Goal: Task Accomplishment & Management: Complete application form

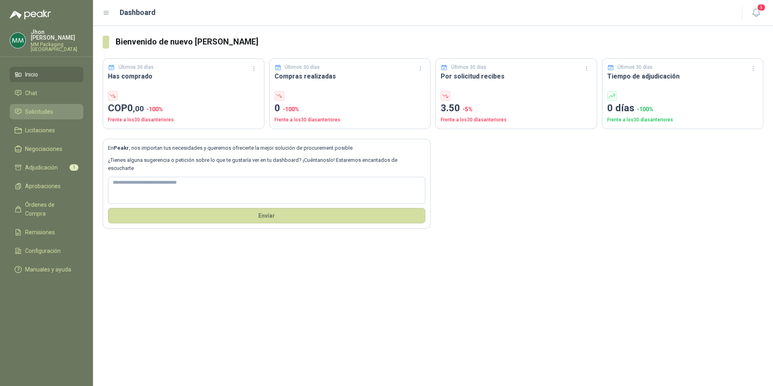
click at [43, 104] on link "Solicitudes" at bounding box center [47, 111] width 74 height 15
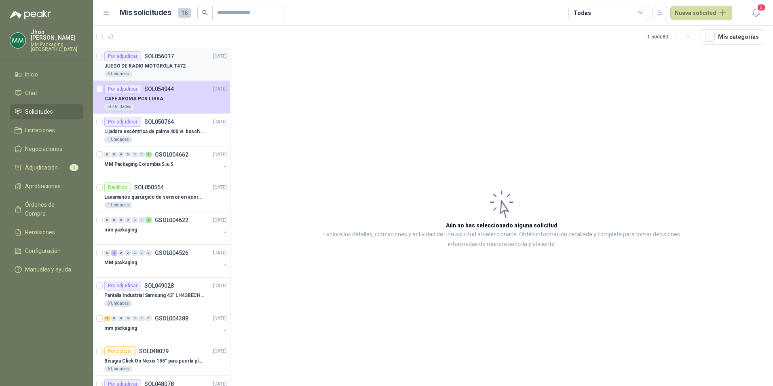
click at [190, 68] on div "JUEGO DE RADIO MOTOROLA T472" at bounding box center [165, 66] width 123 height 10
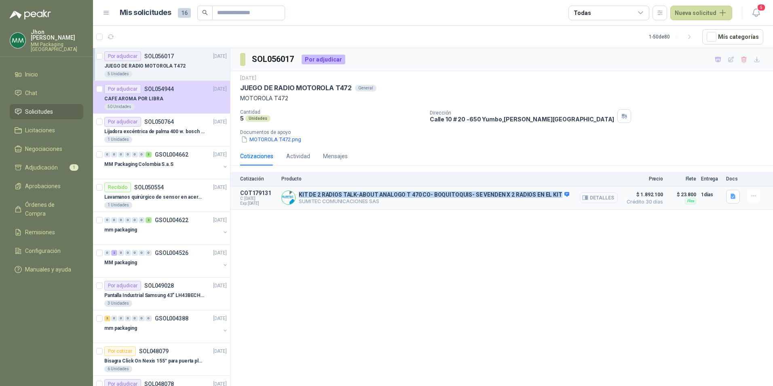
drag, startPoint x: 300, startPoint y: 194, endPoint x: 557, endPoint y: 190, distance: 257.7
click at [557, 190] on div "KIT DE 2 RADIOS TALK-ABOUT ANALOGO T 470 CO- BOQUITOQUIS- SE VENDEN X 2 RADIOS …" at bounding box center [450, 198] width 337 height 16
drag, startPoint x: 557, startPoint y: 190, endPoint x: 561, endPoint y: 196, distance: 6.6
click at [565, 196] on icon at bounding box center [567, 194] width 5 height 5
click at [731, 194] on icon "button" at bounding box center [733, 196] width 5 height 5
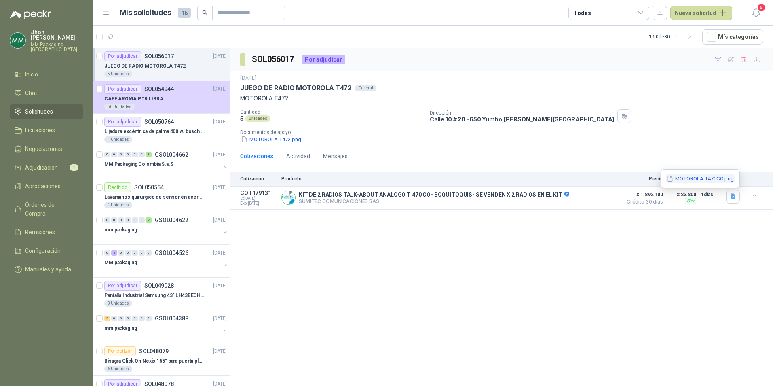
click at [708, 175] on button "MOTOROLA T470CO.png" at bounding box center [700, 178] width 69 height 8
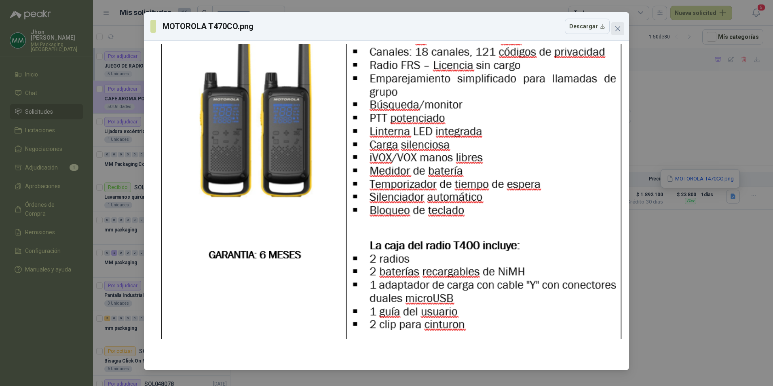
click at [622, 25] on button "Close" at bounding box center [618, 28] width 13 height 13
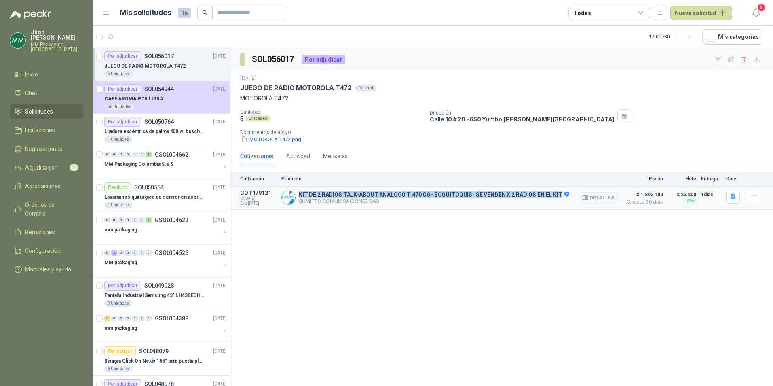
drag, startPoint x: 555, startPoint y: 193, endPoint x: 298, endPoint y: 191, distance: 256.8
click at [298, 191] on div "KIT DE 2 RADIOS TALK-ABOUT ANALOGO T 470 CO- BOQUITOQUIS- SE VENDEN X 2 RADIOS …" at bounding box center [450, 198] width 337 height 16
copy p "KIT DE 2 RADIOS TALK-ABOUT ANALOGO T 470 CO- BOQUITOQUIS- SE VENDEN X 2 RADIOS …"
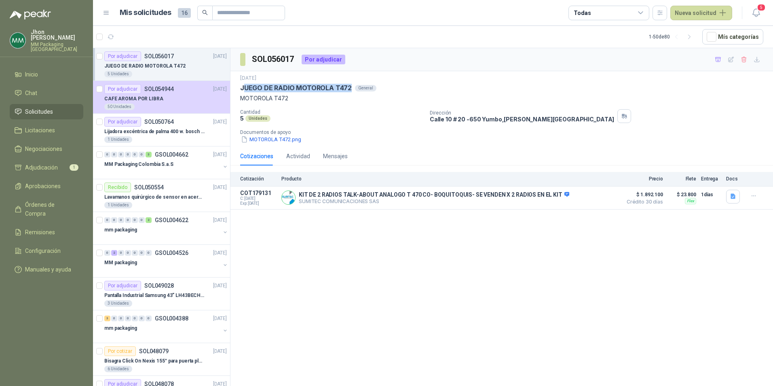
drag, startPoint x: 244, startPoint y: 86, endPoint x: 349, endPoint y: 85, distance: 104.4
click at [349, 85] on p "JUEGO DE RADIO MOTOROLA T472" at bounding box center [296, 88] width 112 height 8
copy p "UEGO DE RADIO MOTOROLA T472"
click at [343, 107] on div "[DATE] JUEGO DE RADIO MOTOROLA T472 General MOTOROLA T472 Cantidad 5 Unidades D…" at bounding box center [501, 108] width 523 height 69
drag, startPoint x: 238, startPoint y: 89, endPoint x: 354, endPoint y: 92, distance: 116.1
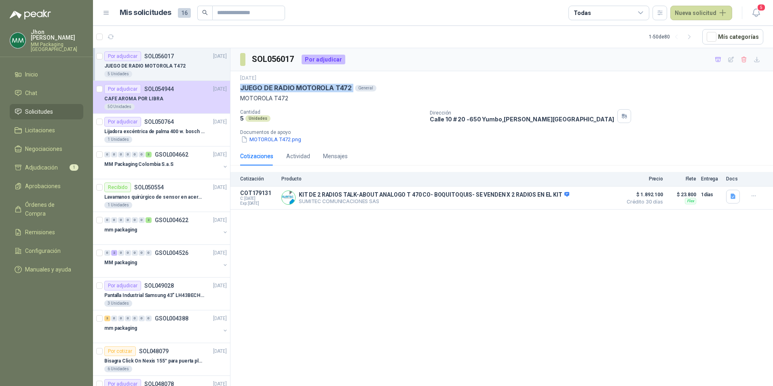
click at [354, 92] on div "[DATE] JUEGO DE RADIO MOTOROLA T472 General MOTOROLA T472 Cantidad 5 Unidades D…" at bounding box center [502, 109] width 543 height 76
copy p "JUEGO DE RADIO MOTOROLA T472"
click at [192, 62] on div "JUEGO DE RADIO MOTOROLA T472" at bounding box center [165, 66] width 123 height 10
click at [172, 97] on div "CAFE AROMA POR LIBRA" at bounding box center [165, 99] width 123 height 10
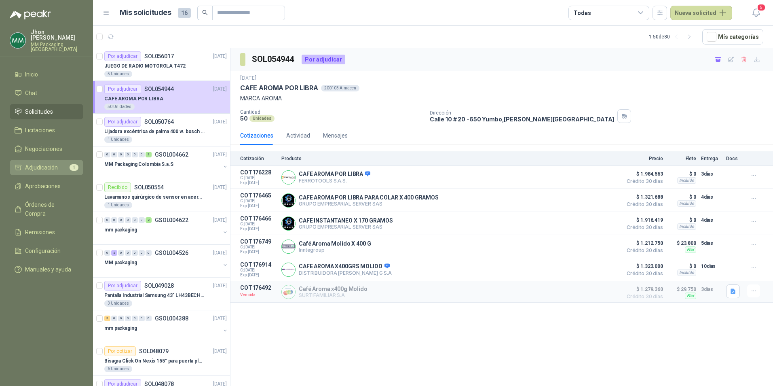
click at [44, 163] on span "Adjudicación" at bounding box center [41, 167] width 33 height 9
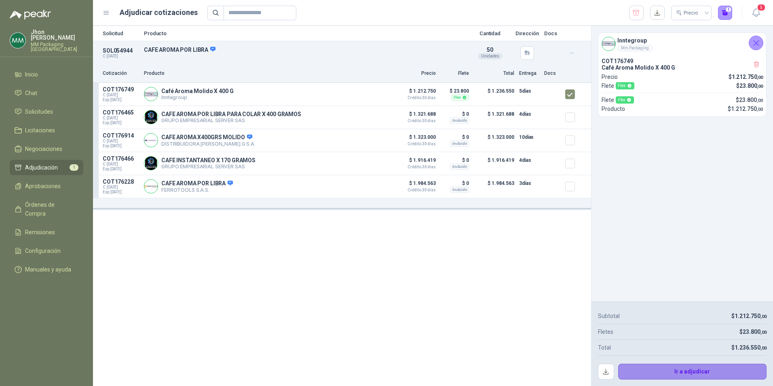
click at [681, 377] on button "Ir a adjudicar" at bounding box center [692, 372] width 149 height 16
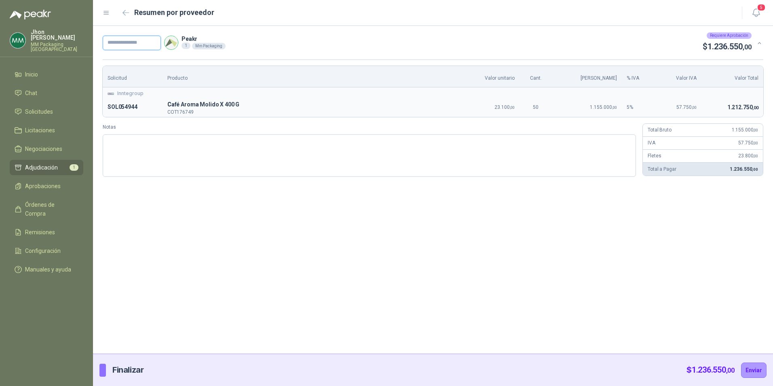
click at [126, 47] on input "text" at bounding box center [132, 43] width 58 height 15
paste input "*******"
type input "*******"
click at [756, 366] on button "Enviar" at bounding box center [753, 369] width 25 height 15
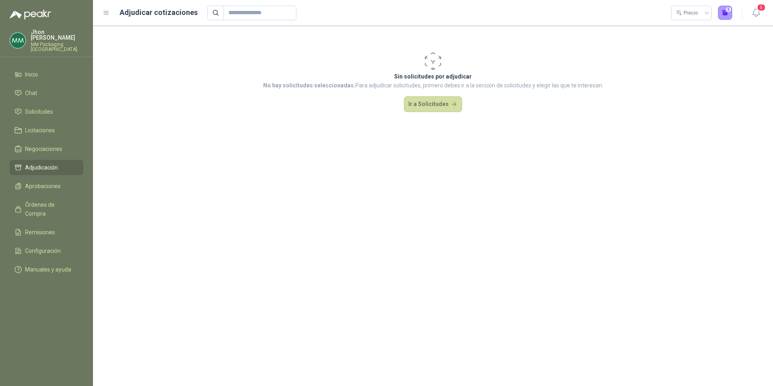
click at [245, 231] on section "Sin solicitudes por adjudicar No hay solicitudes seleccionadas. Para adjudicar …" at bounding box center [433, 206] width 680 height 360
click at [46, 182] on span "Aprobaciones" at bounding box center [43, 186] width 36 height 9
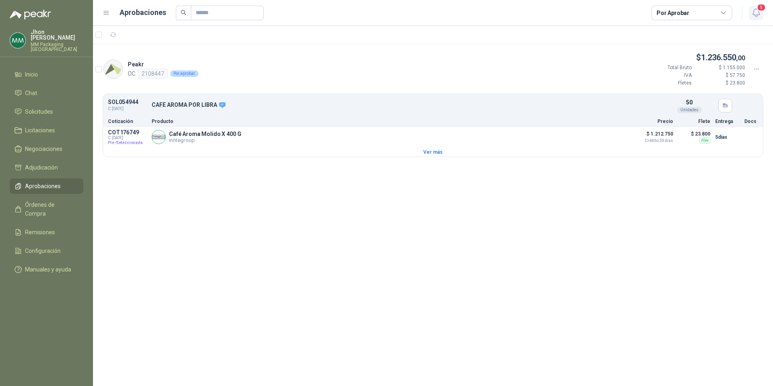
click at [758, 10] on span "5" at bounding box center [761, 8] width 9 height 8
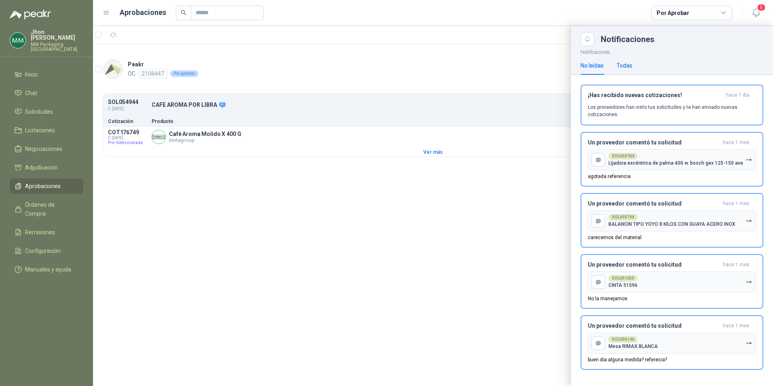
click at [632, 65] on div "Todas" at bounding box center [625, 65] width 16 height 9
click at [588, 67] on div "No leídas" at bounding box center [592, 65] width 23 height 9
click at [435, 150] on div at bounding box center [433, 206] width 680 height 360
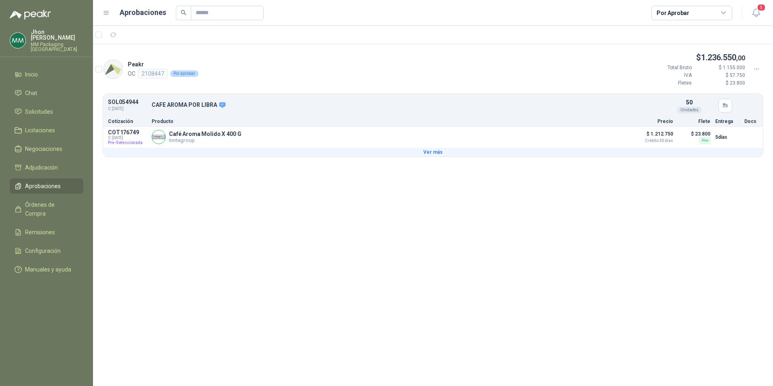
click at [432, 151] on button "Ver más" at bounding box center [433, 152] width 660 height 9
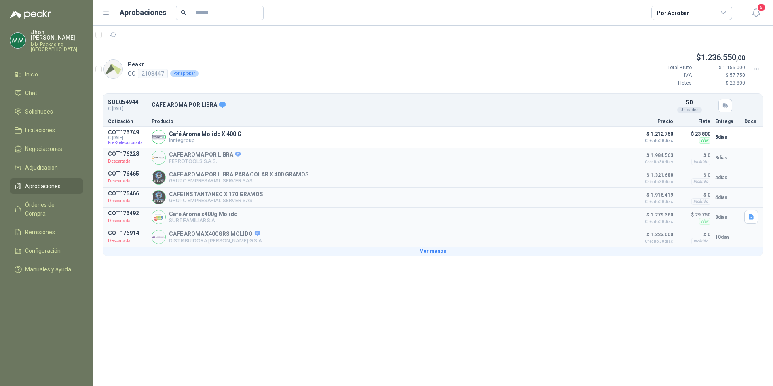
click at [426, 251] on button "Ver menos" at bounding box center [433, 251] width 660 height 9
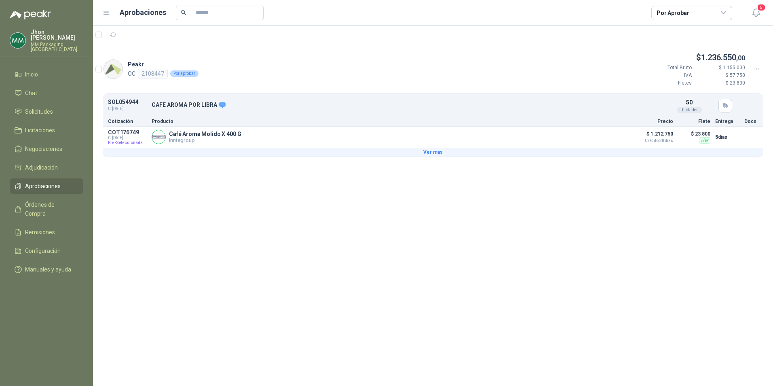
click at [430, 151] on button "Ver más" at bounding box center [433, 152] width 660 height 9
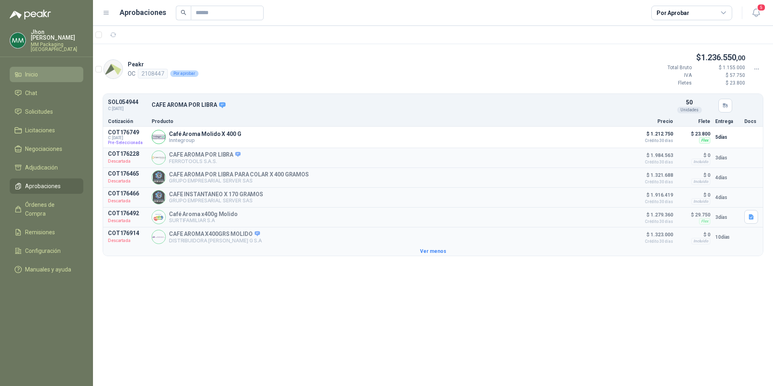
click at [32, 70] on span "Inicio" at bounding box center [31, 74] width 13 height 9
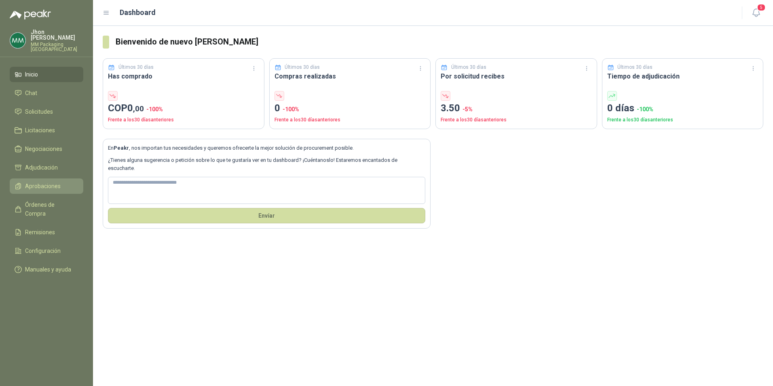
click at [46, 183] on span "Aprobaciones" at bounding box center [43, 186] width 36 height 9
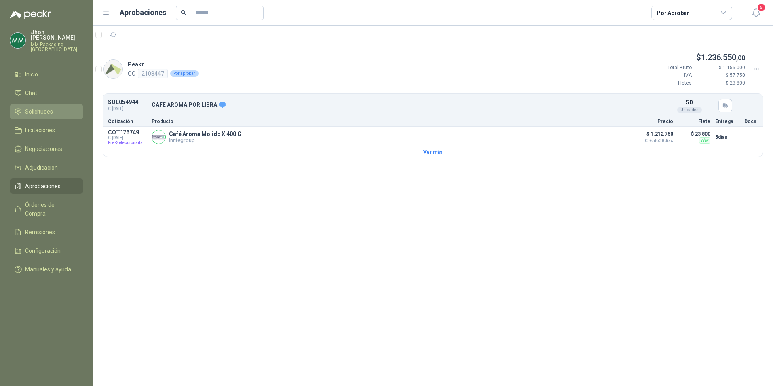
click at [37, 104] on link "Solicitudes" at bounding box center [47, 111] width 74 height 15
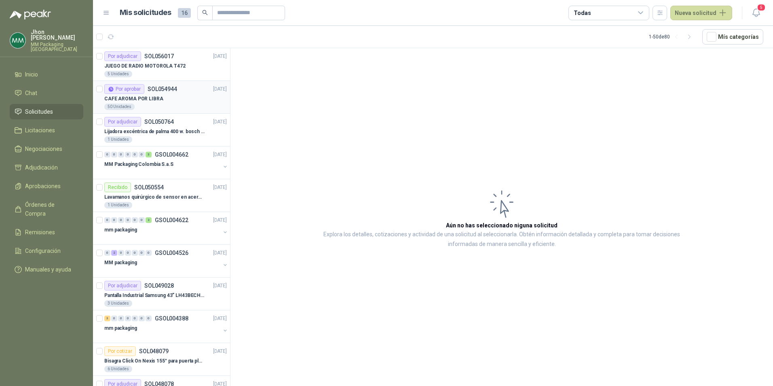
click at [184, 99] on div "CAFE AROMA POR LIBRA" at bounding box center [165, 99] width 123 height 10
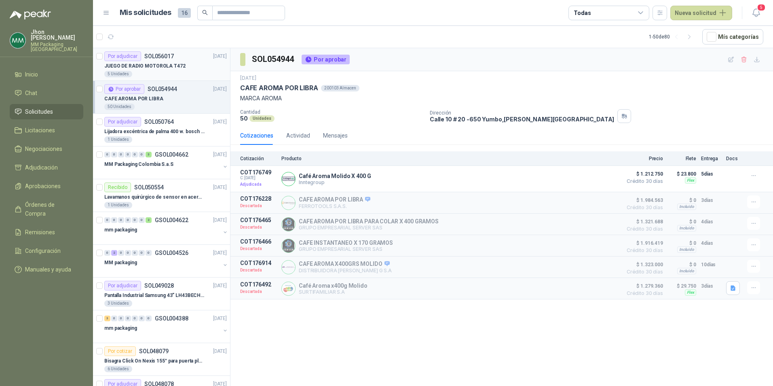
click at [172, 72] on div "5 Unidades" at bounding box center [165, 74] width 123 height 6
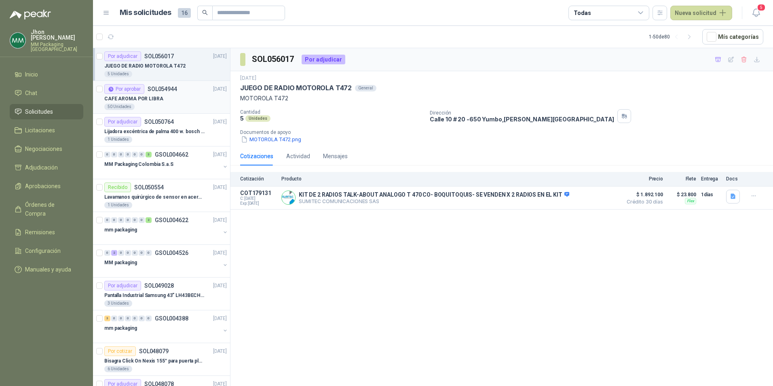
click at [175, 105] on div "50 Unidades" at bounding box center [165, 107] width 123 height 6
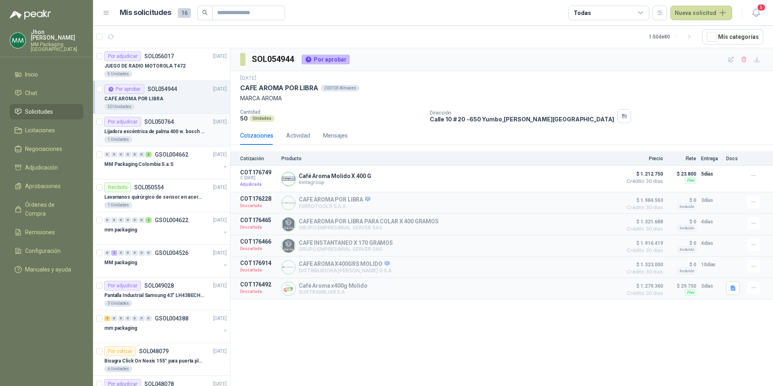
click at [166, 128] on p "Lijadora excéntrica de palma 400 w. bosch gex 125-150 ave" at bounding box center [154, 132] width 101 height 8
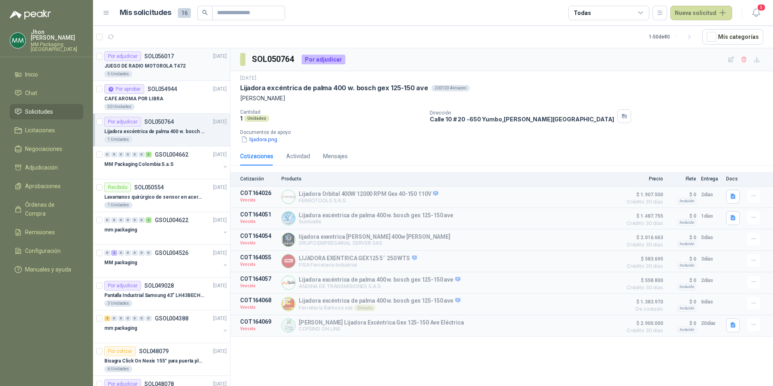
click at [129, 55] on div "Por adjudicar" at bounding box center [122, 56] width 37 height 10
